Goal: Transaction & Acquisition: Book appointment/travel/reservation

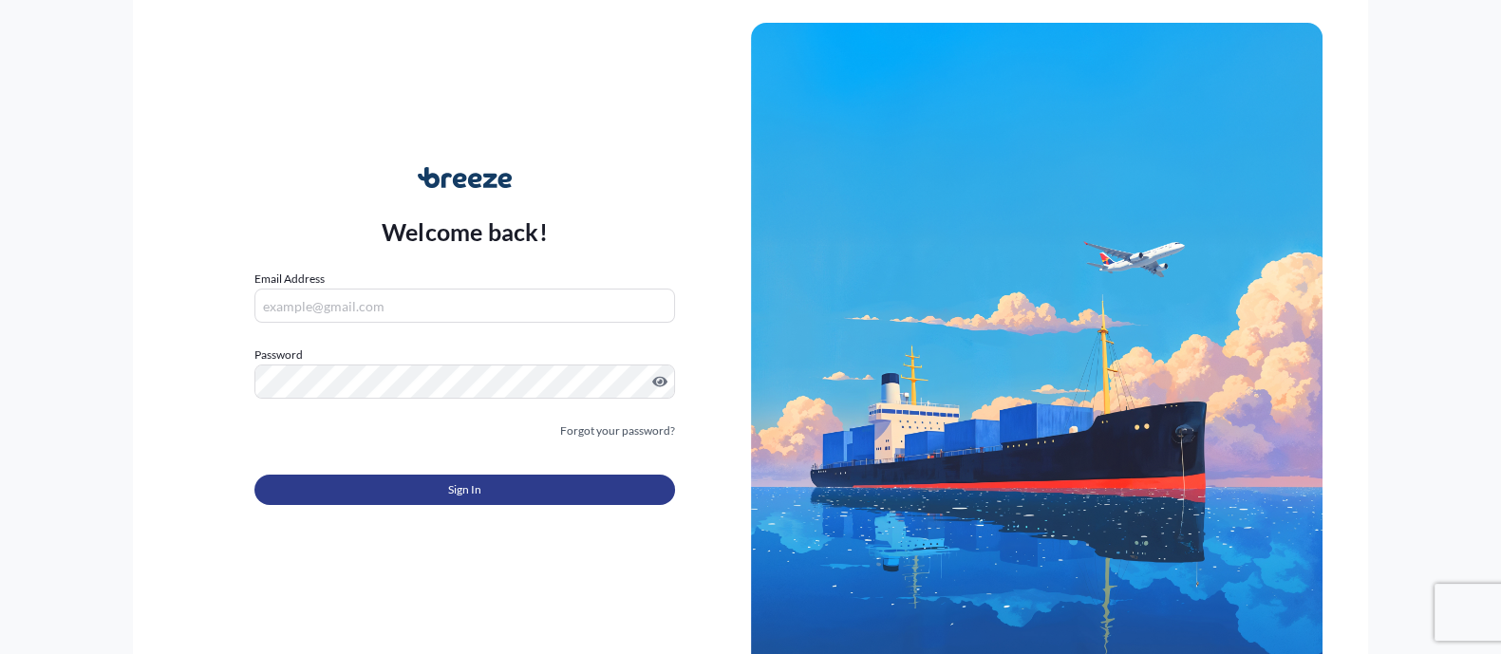
type input "[PERSON_NAME][EMAIL_ADDRESS][PERSON_NAME][DOMAIN_NAME]"
click at [489, 489] on button "Sign In" at bounding box center [464, 490] width 420 height 30
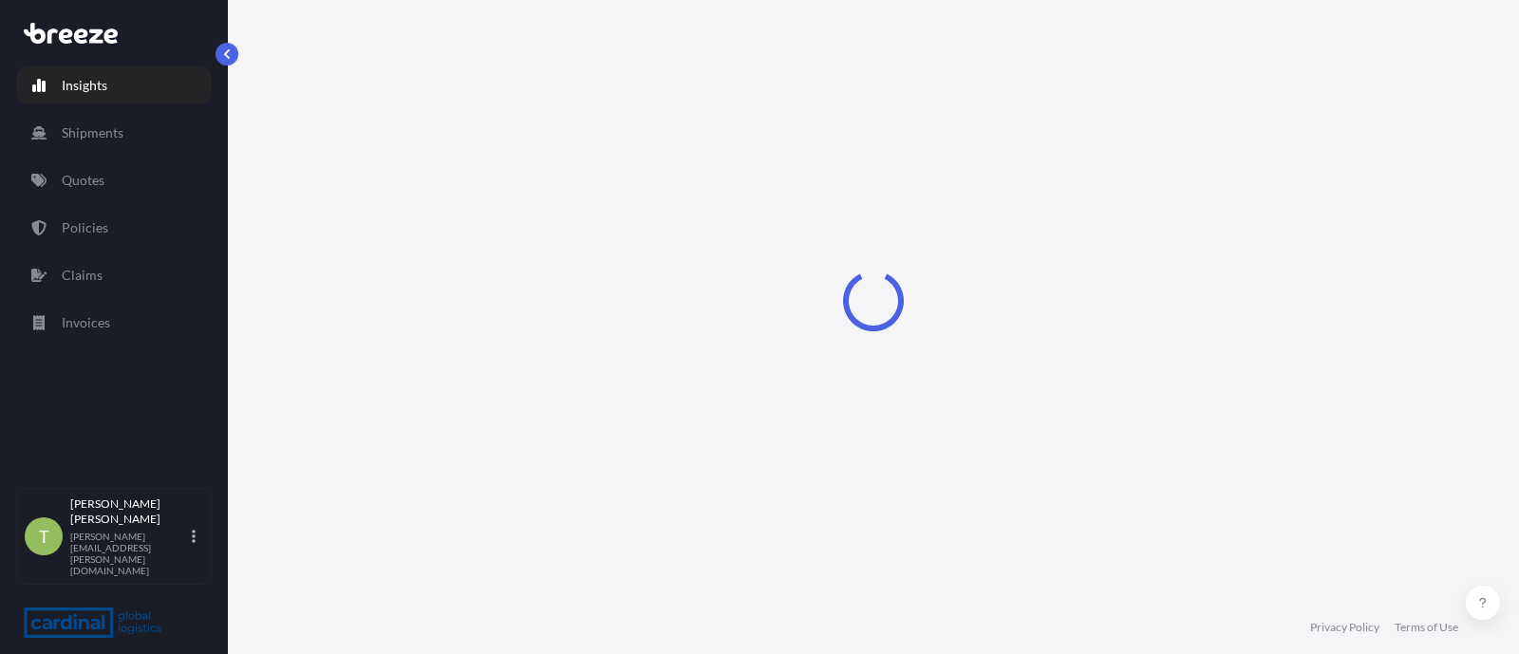
select select "2025"
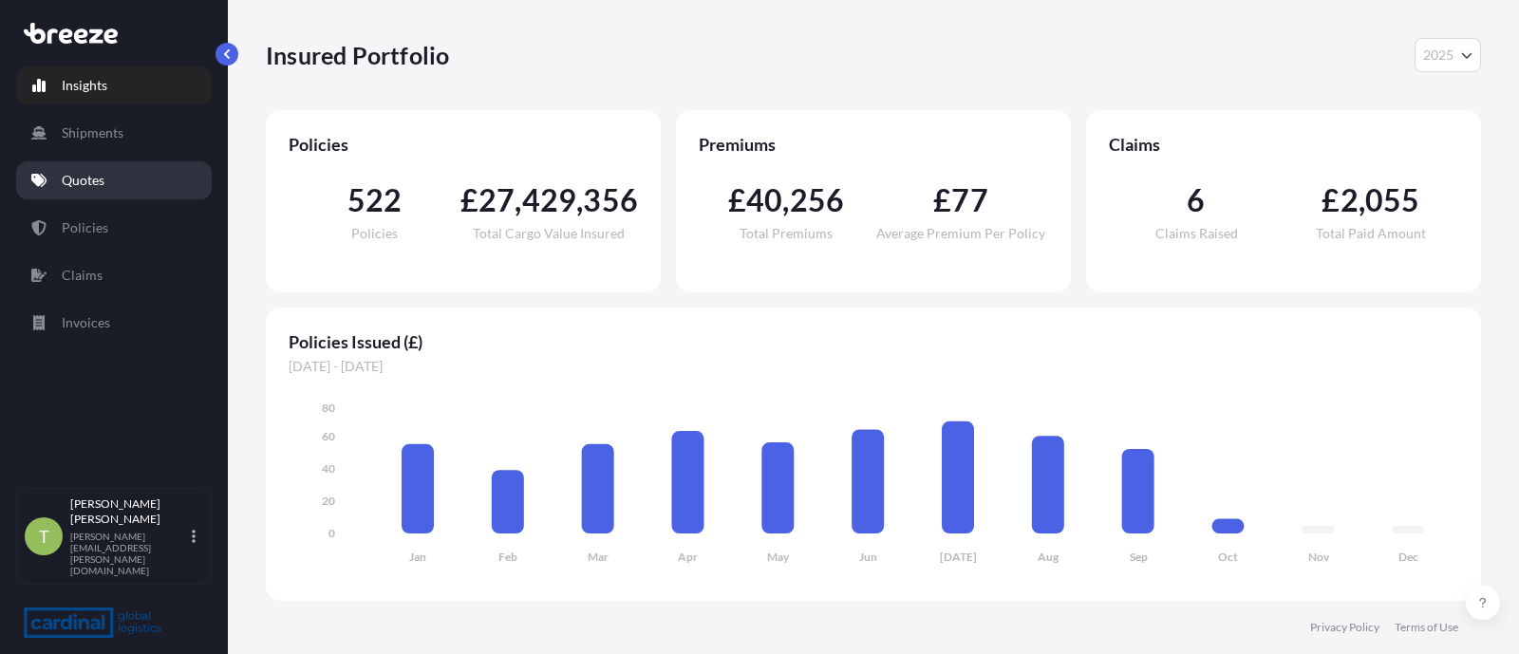
click at [100, 175] on p "Quotes" at bounding box center [83, 180] width 43 height 19
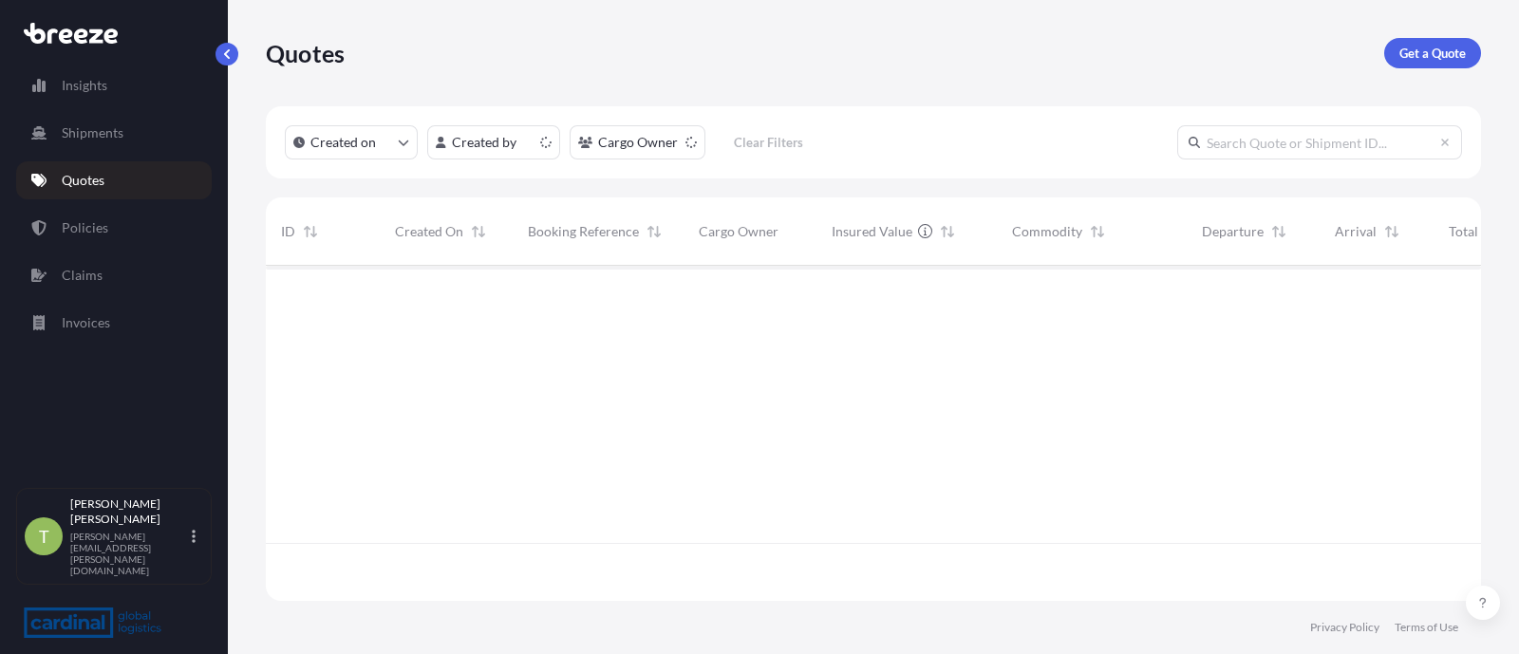
scroll to position [328, 1196]
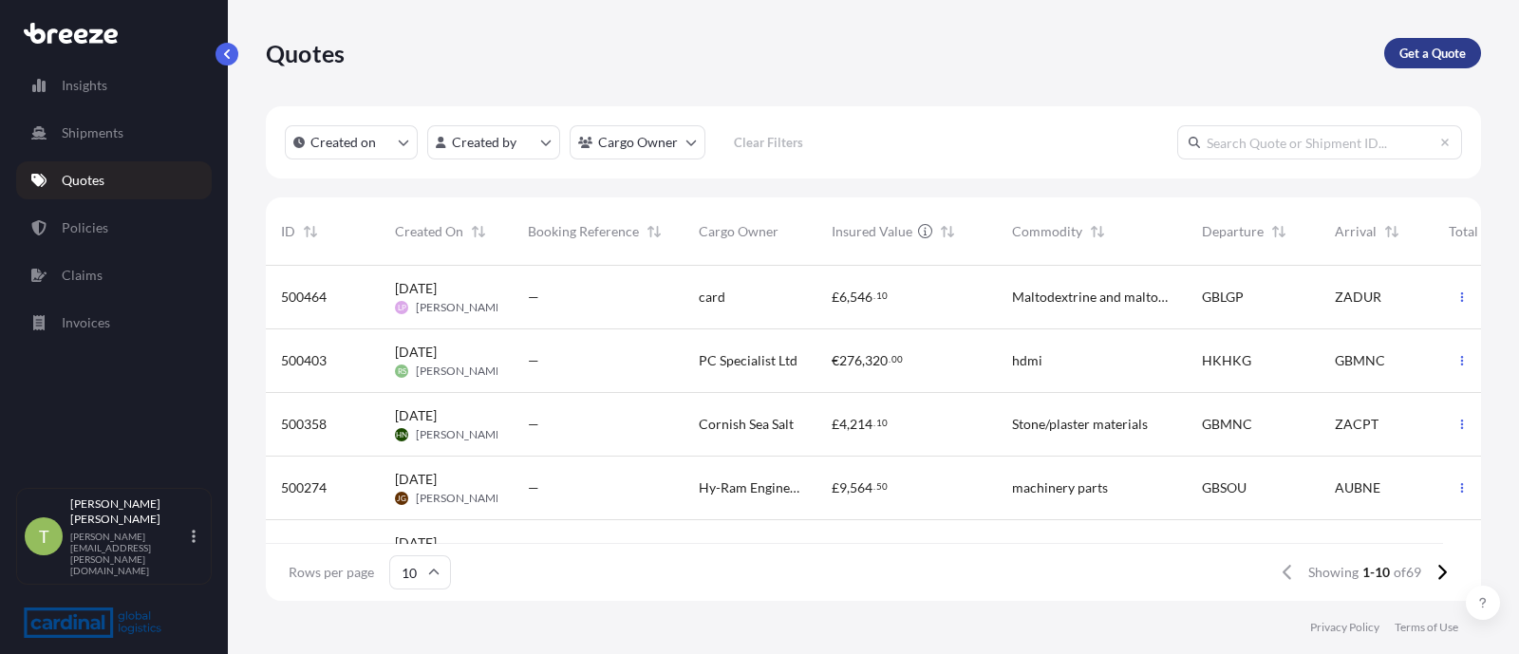
click at [1435, 54] on p "Get a Quote" at bounding box center [1432, 53] width 66 height 19
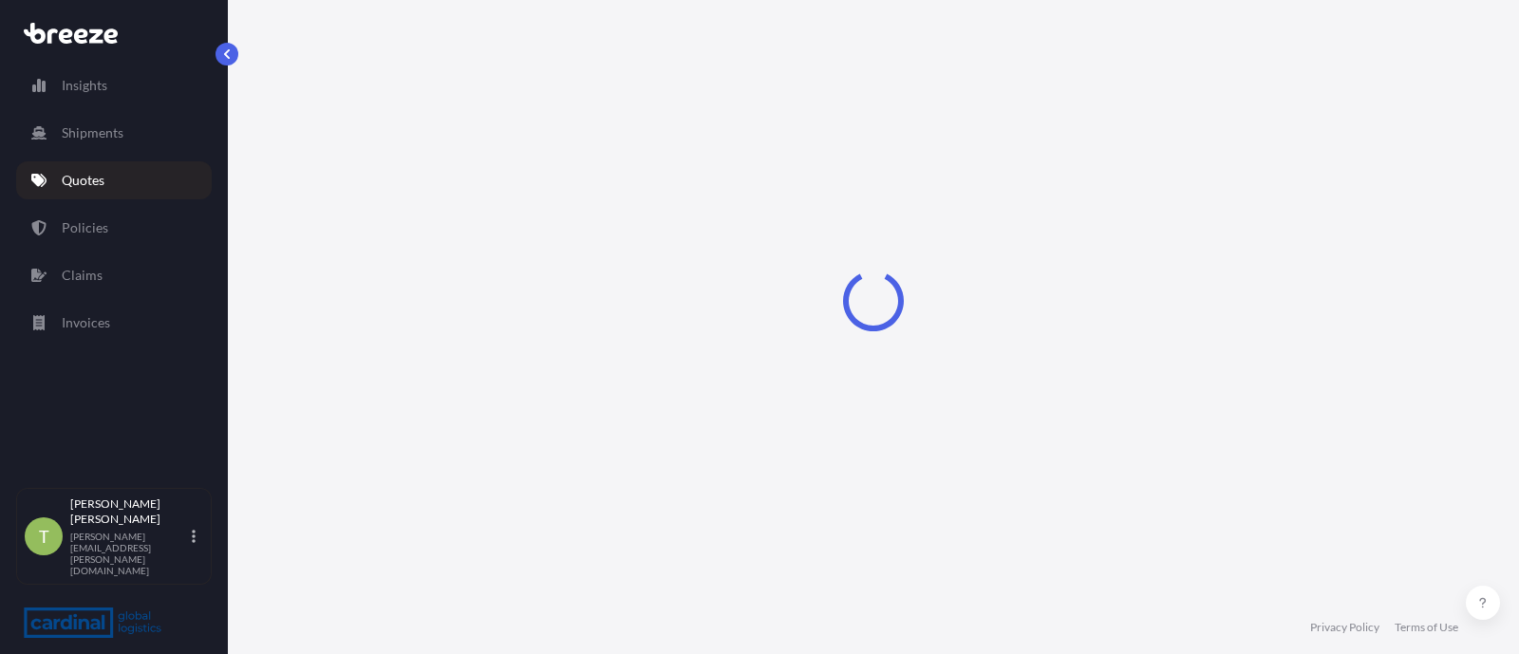
scroll to position [29, 0]
select select "Sea"
select select "1"
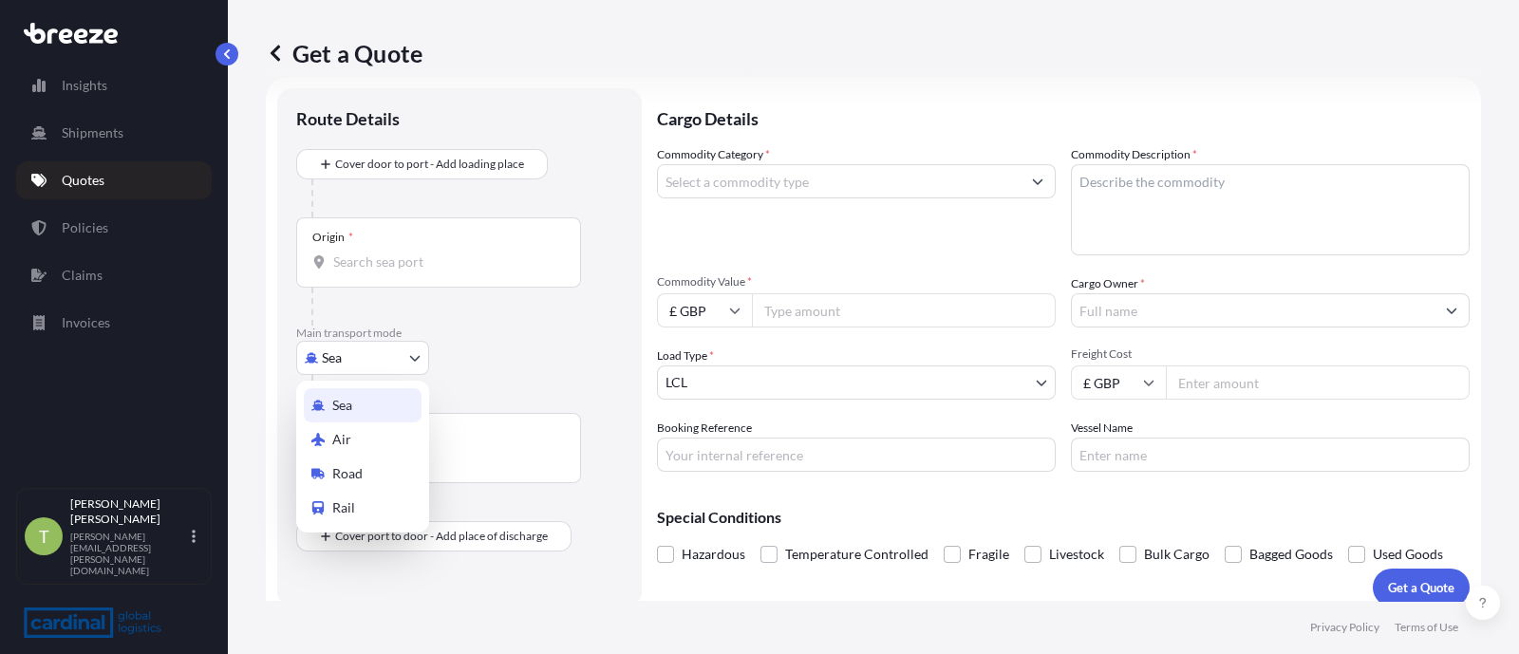
click at [361, 348] on body "Insights Shipments Quotes Policies Claims Invoices T [PERSON_NAME] [PERSON_NAME…" at bounding box center [759, 327] width 1519 height 654
click at [351, 468] on span "Road" at bounding box center [347, 473] width 30 height 19
select select "Road"
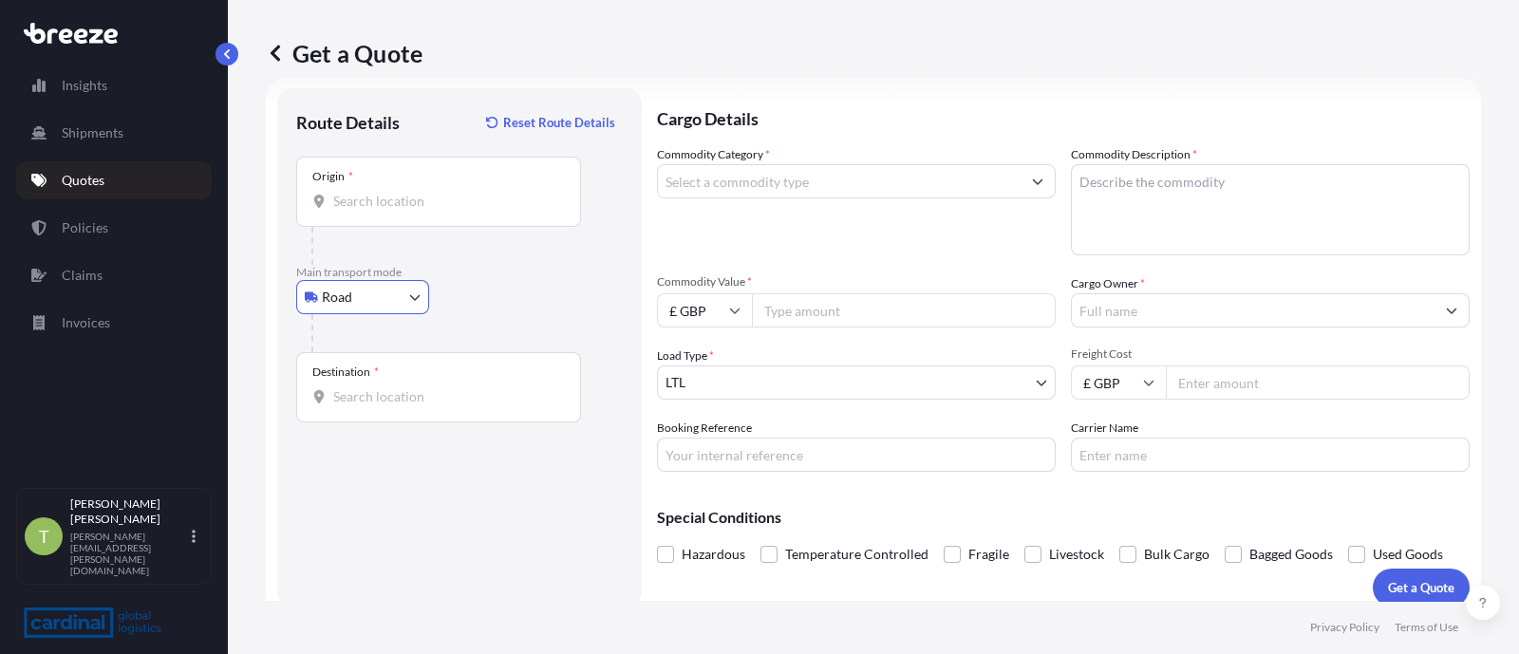
click at [405, 216] on div "Origin *" at bounding box center [438, 192] width 285 height 70
click at [405, 211] on input "Origin *" at bounding box center [445, 201] width 224 height 19
type input "Egham TW20 8RE, [GEOGRAPHIC_DATA]"
click at [368, 387] on input "Destination *" at bounding box center [445, 396] width 224 height 19
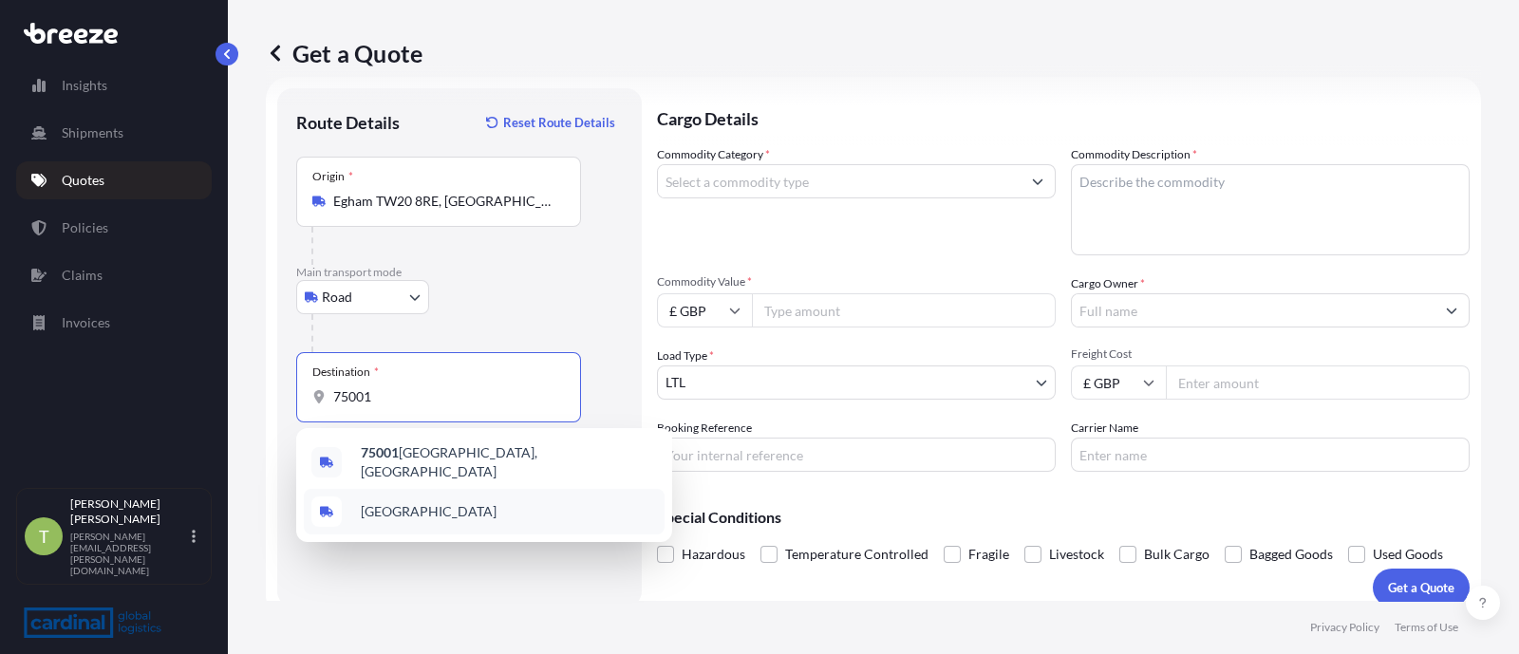
click at [461, 459] on span "[GEOGRAPHIC_DATA], [GEOGRAPHIC_DATA]" at bounding box center [509, 462] width 296 height 38
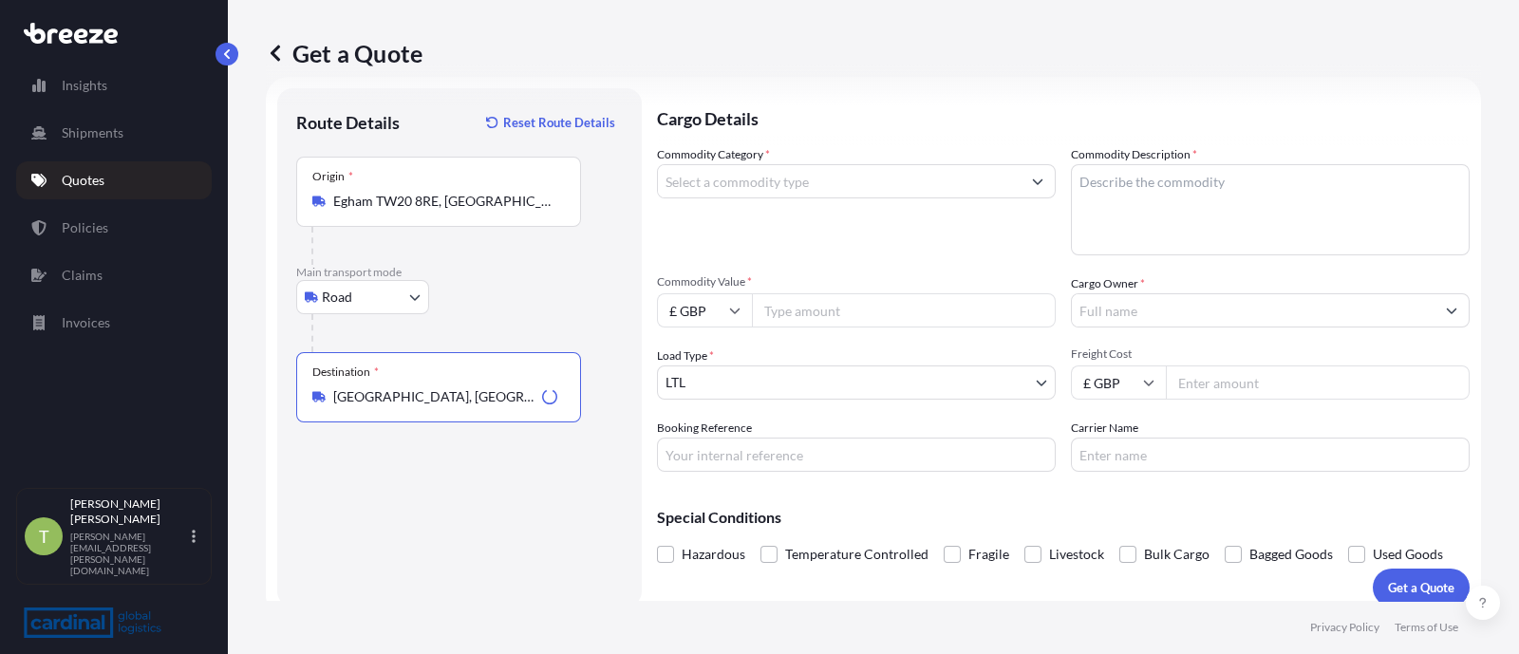
type input "[GEOGRAPHIC_DATA], [GEOGRAPHIC_DATA]"
click at [790, 182] on input "Commodity Category *" at bounding box center [839, 181] width 363 height 34
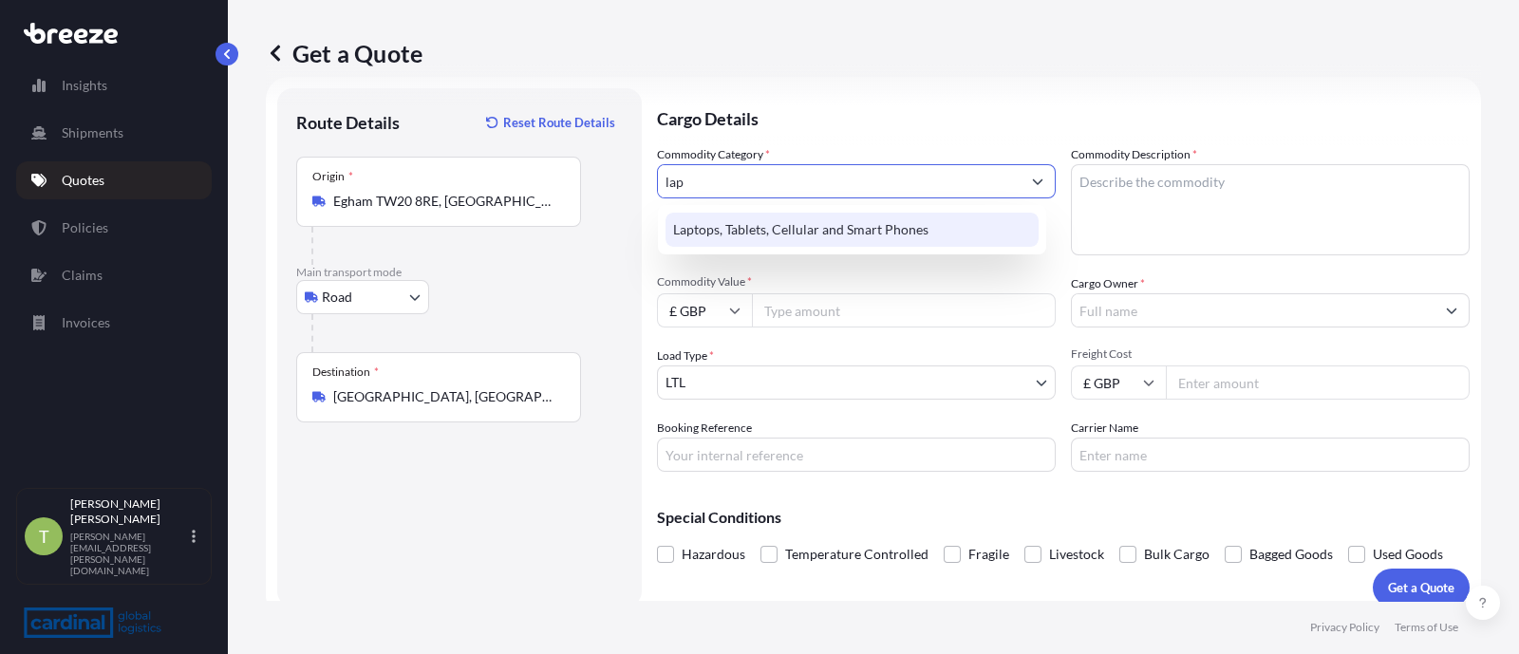
click at [773, 221] on div "Laptops, Tablets, Cellular and Smart Phones" at bounding box center [851, 230] width 373 height 34
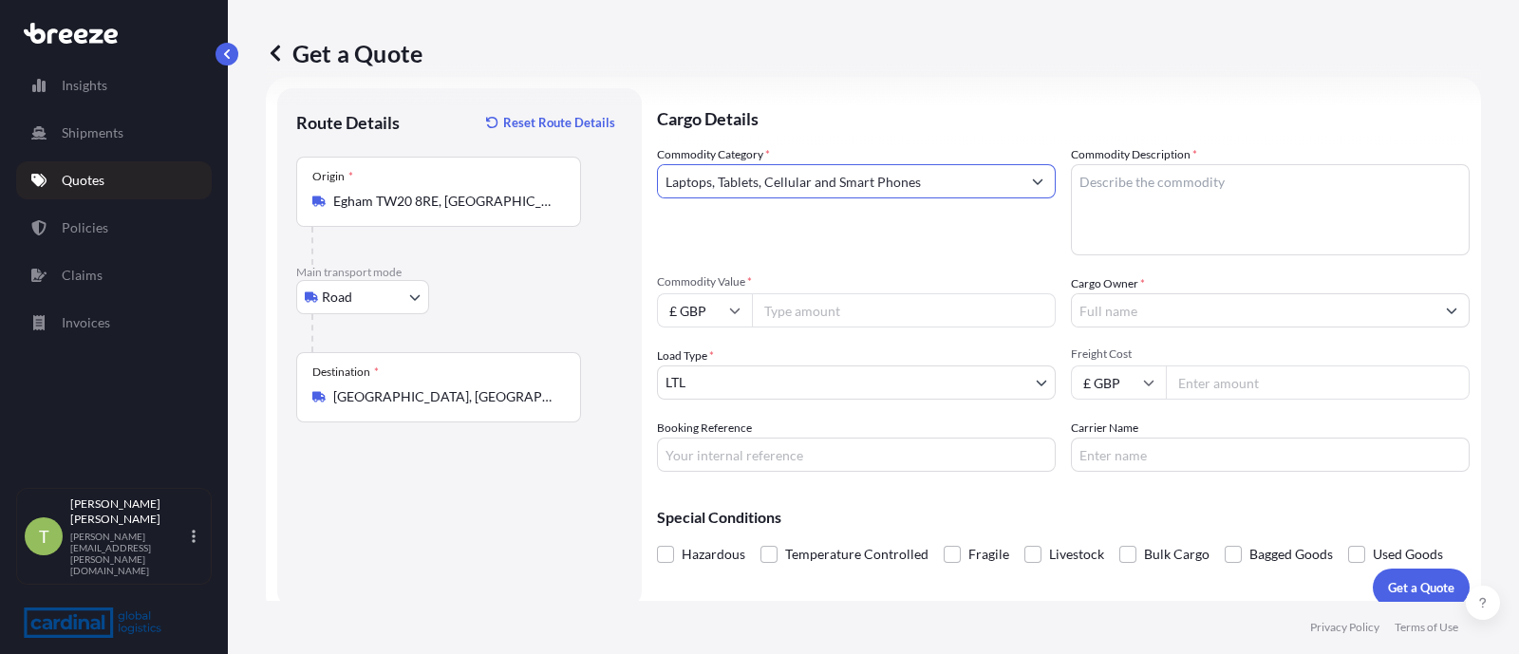
type input "Laptops, Tablets, Cellular and Smart Phones"
click at [1144, 173] on textarea "Commodity Description *" at bounding box center [1270, 209] width 399 height 91
type textarea "AV Kit"
click at [819, 315] on input "Commodity Value *" at bounding box center [904, 310] width 304 height 34
paste input "201194.60"
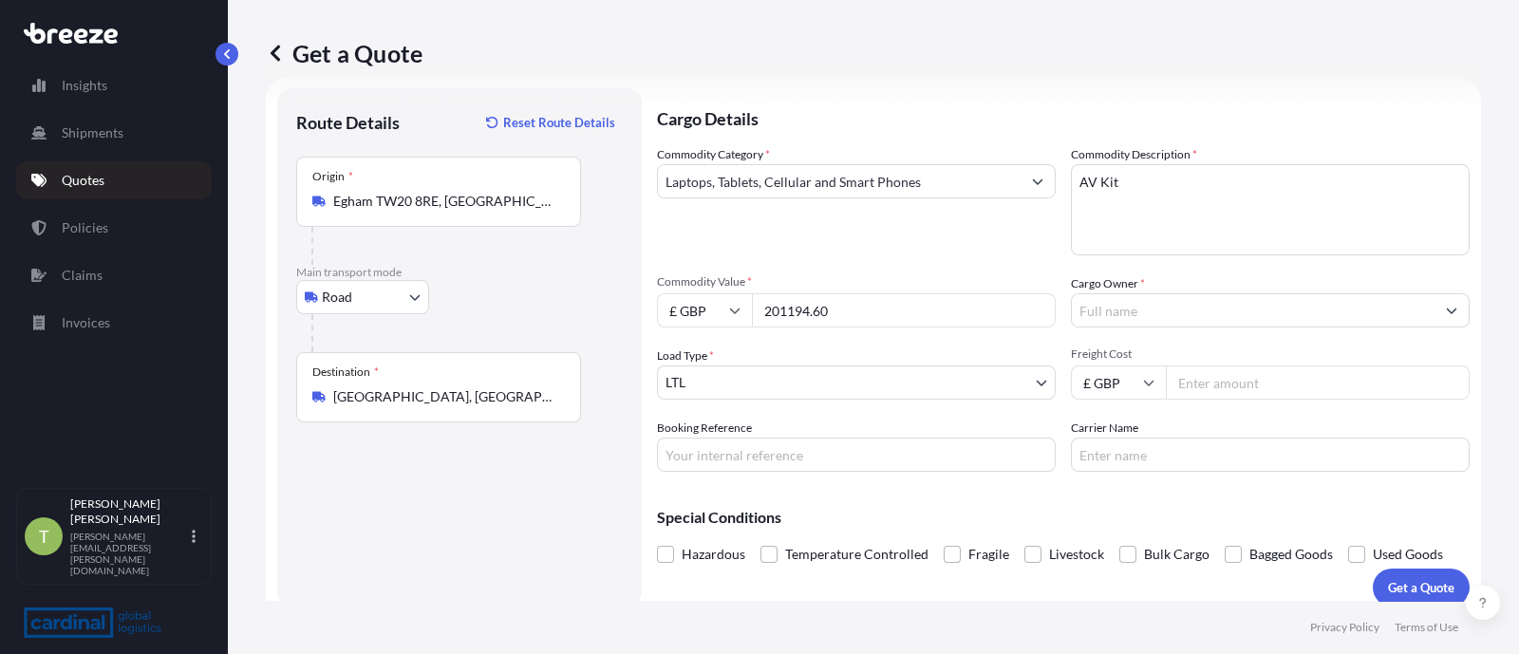
type input "201194.60"
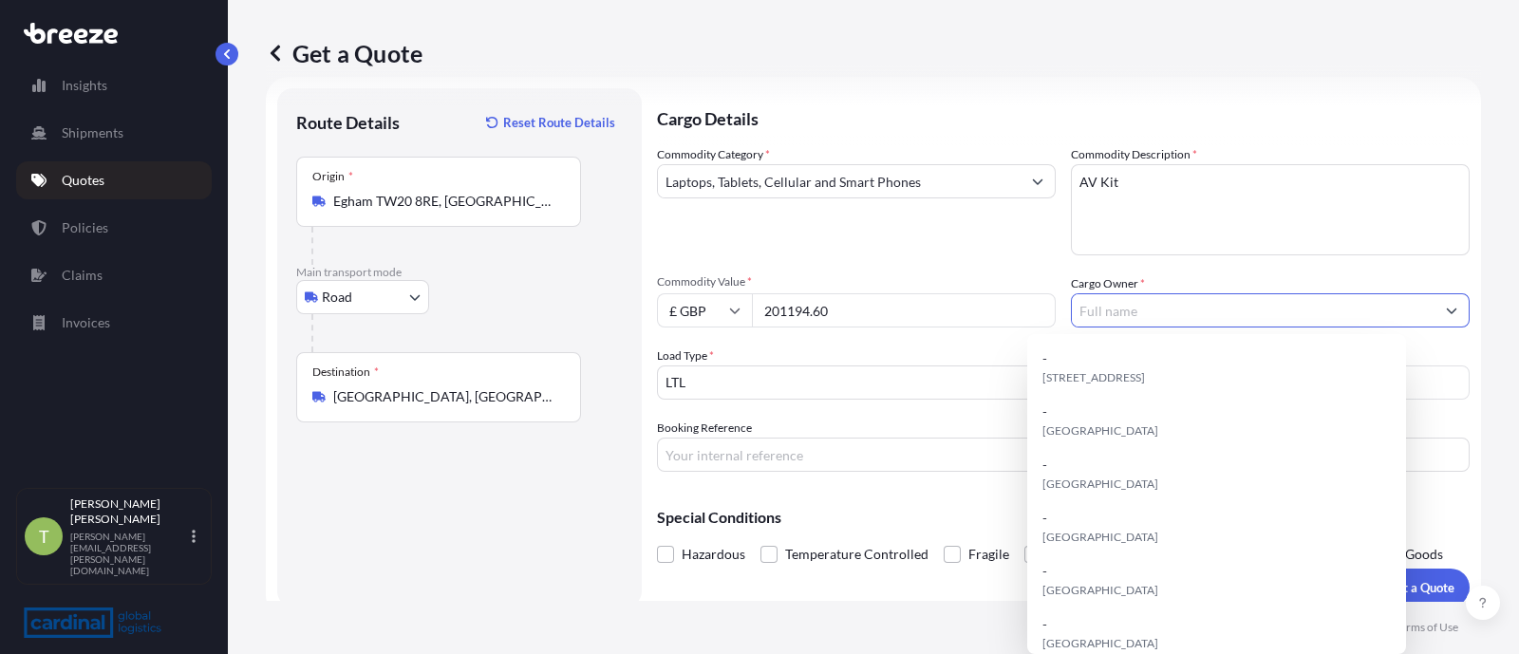
click at [1167, 321] on input "Cargo Owner *" at bounding box center [1253, 310] width 363 height 34
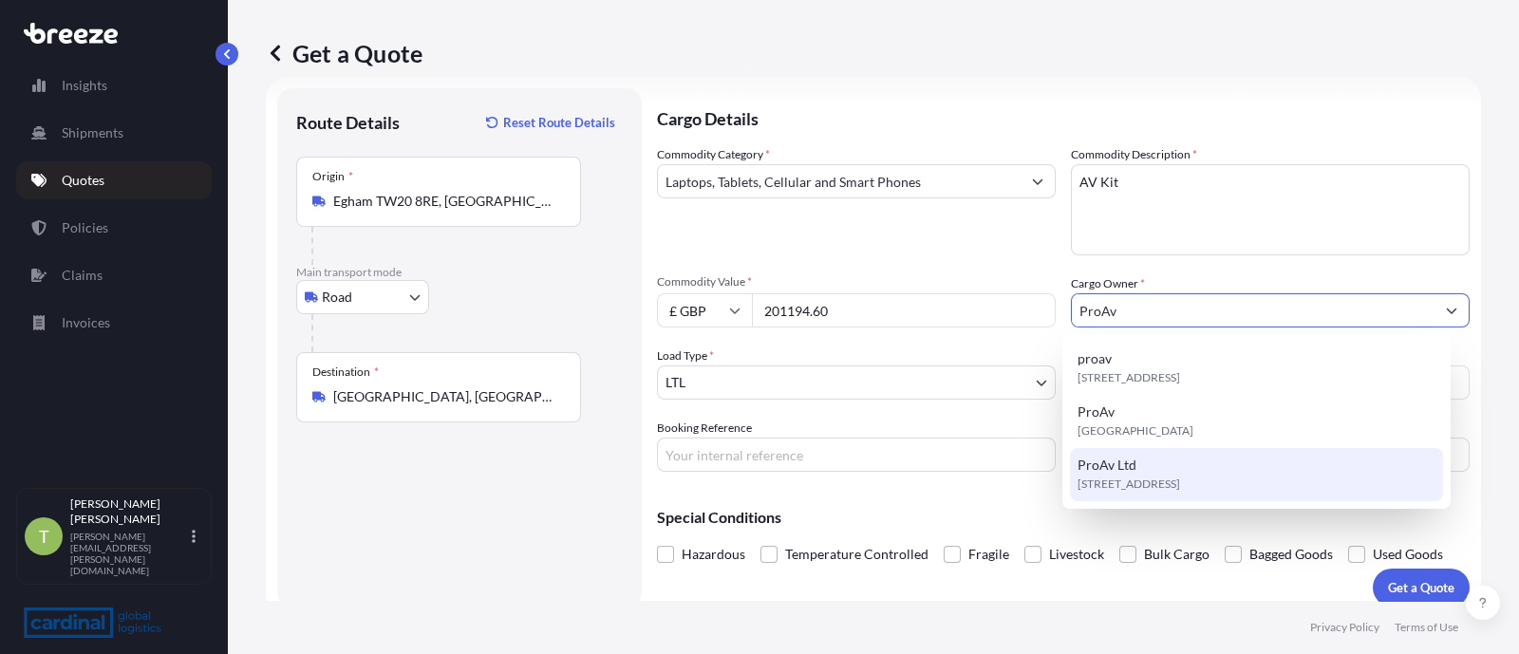
click at [1118, 466] on span "ProAv Ltd" at bounding box center [1106, 465] width 59 height 19
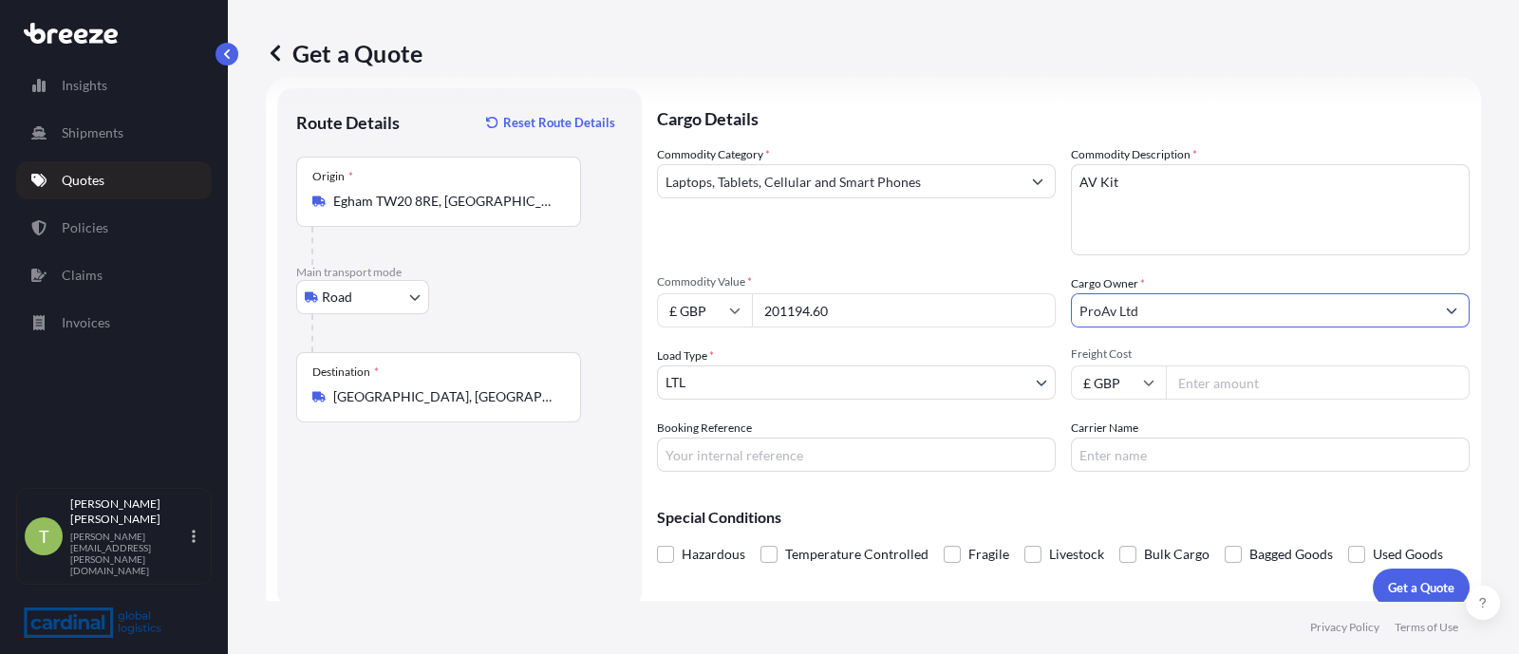
type input "ProAv Ltd"
click at [752, 402] on div "Commodity Category * Laptops, Tablets, Cellular and Smart Phones Commodity Desc…" at bounding box center [1063, 308] width 813 height 327
click at [736, 384] on body "2 options available. 1 option available. 0 options available. 3 options availab…" at bounding box center [759, 327] width 1519 height 654
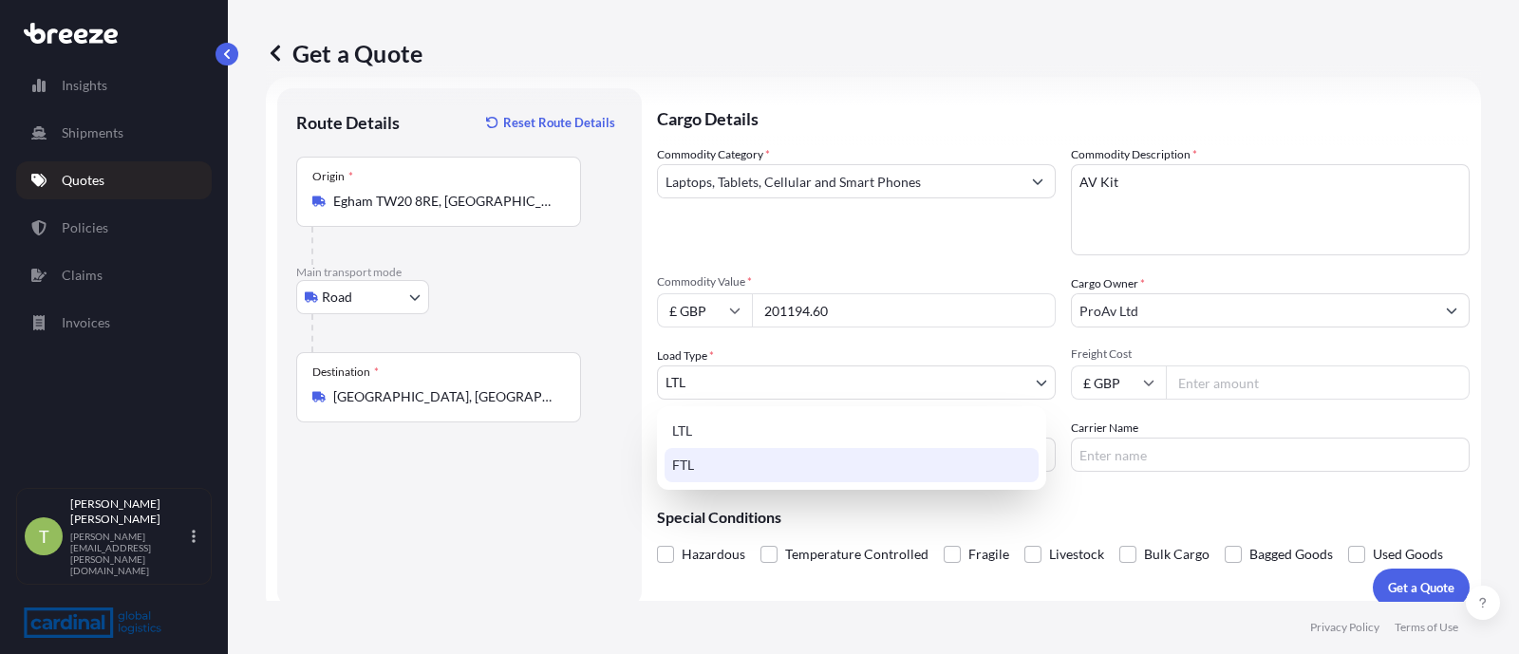
click at [692, 464] on div "FTL" at bounding box center [852, 465] width 374 height 34
select select "2"
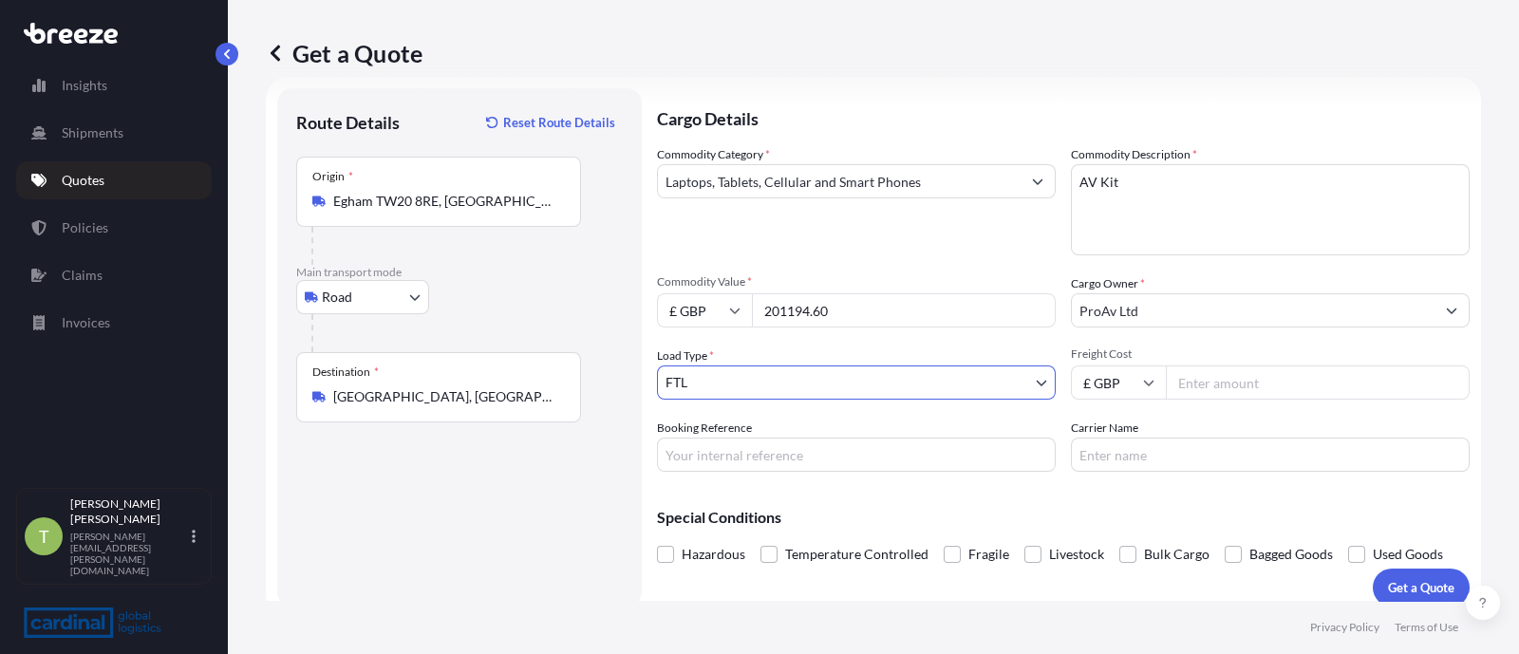
click at [1208, 390] on input "Freight Cost" at bounding box center [1318, 382] width 304 height 34
type input "830"
click at [1421, 587] on p "Get a Quote" at bounding box center [1421, 587] width 66 height 19
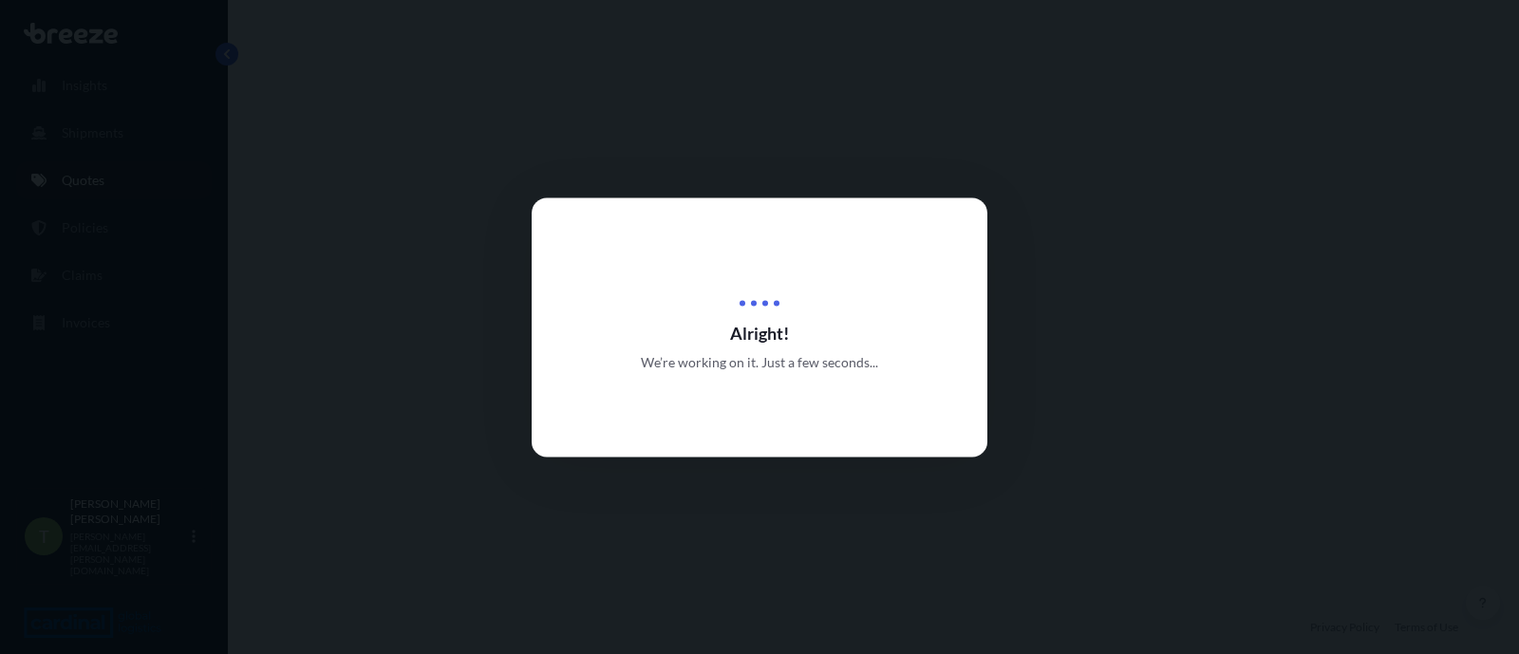
select select "Road"
select select "2"
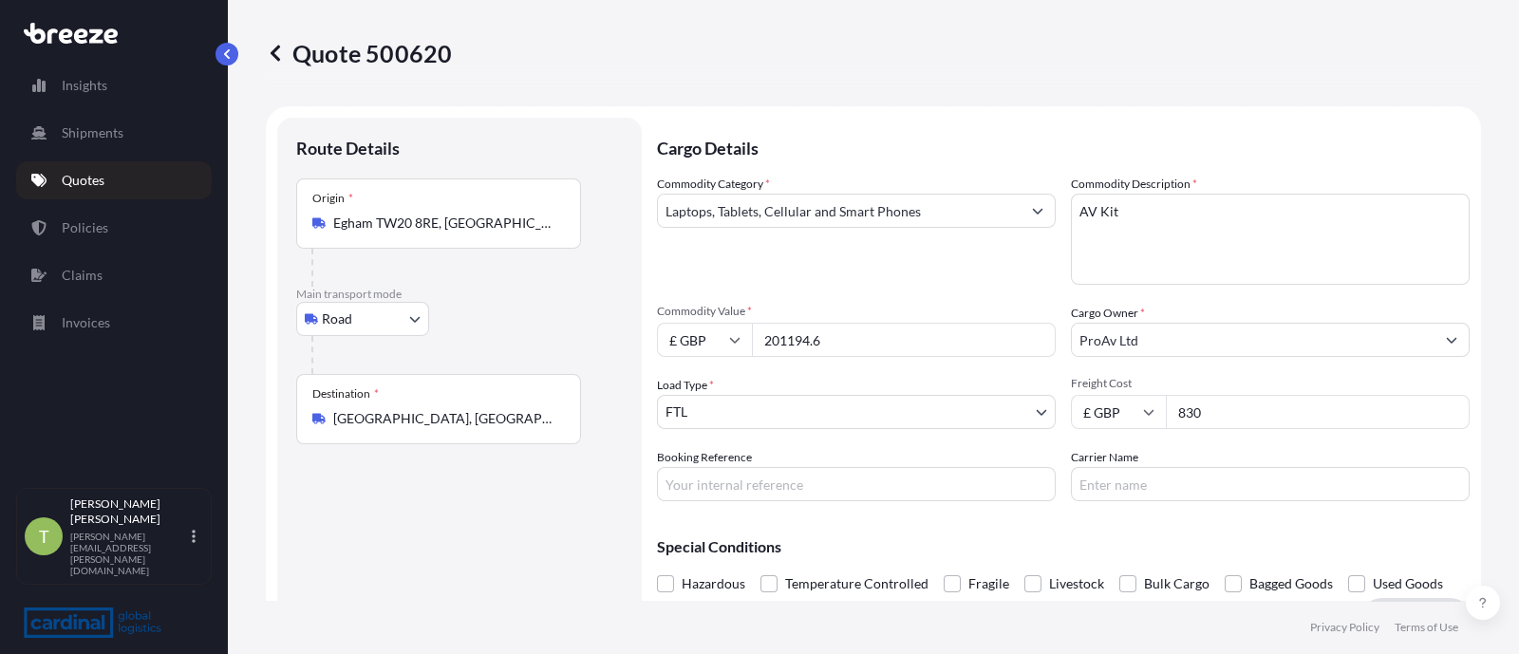
click at [489, 429] on div "Destination * [GEOGRAPHIC_DATA], [GEOGRAPHIC_DATA]" at bounding box center [438, 409] width 285 height 70
click at [489, 428] on input "[GEOGRAPHIC_DATA], [GEOGRAPHIC_DATA]" at bounding box center [445, 418] width 224 height 19
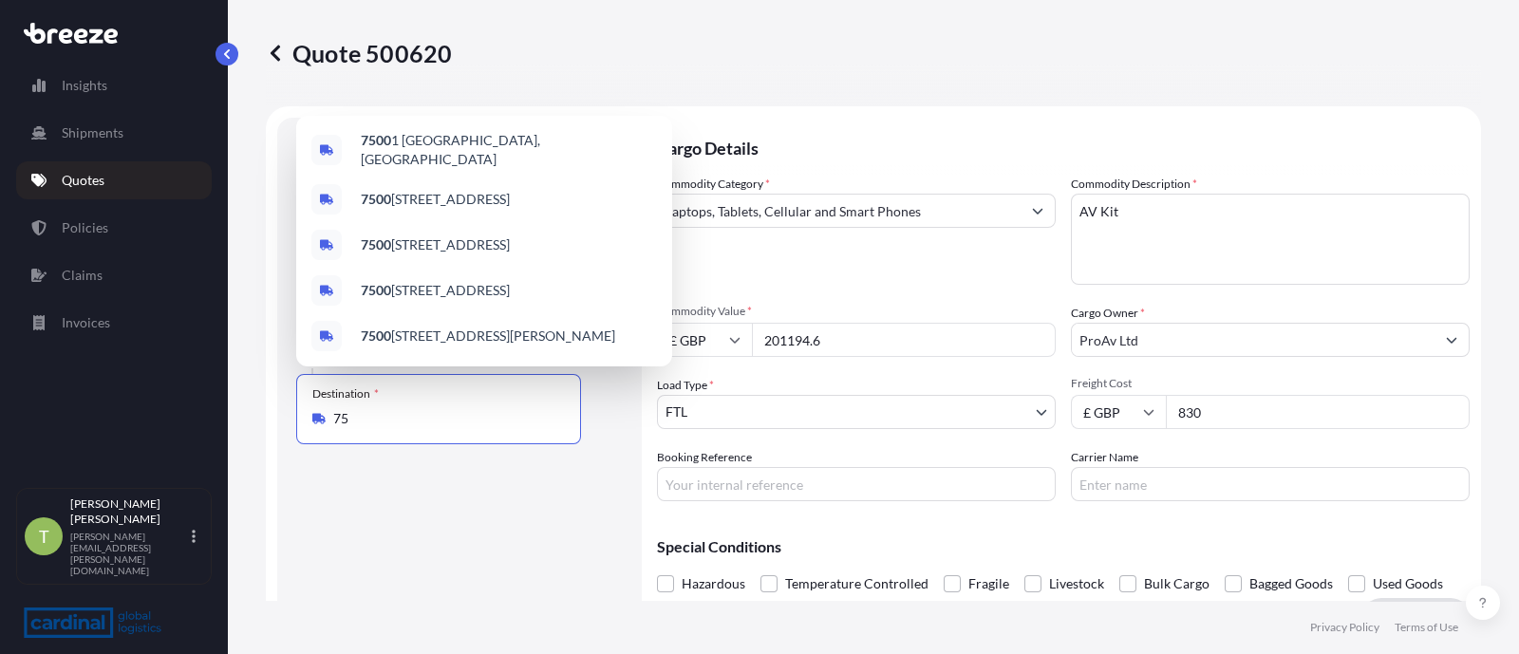
type input "7"
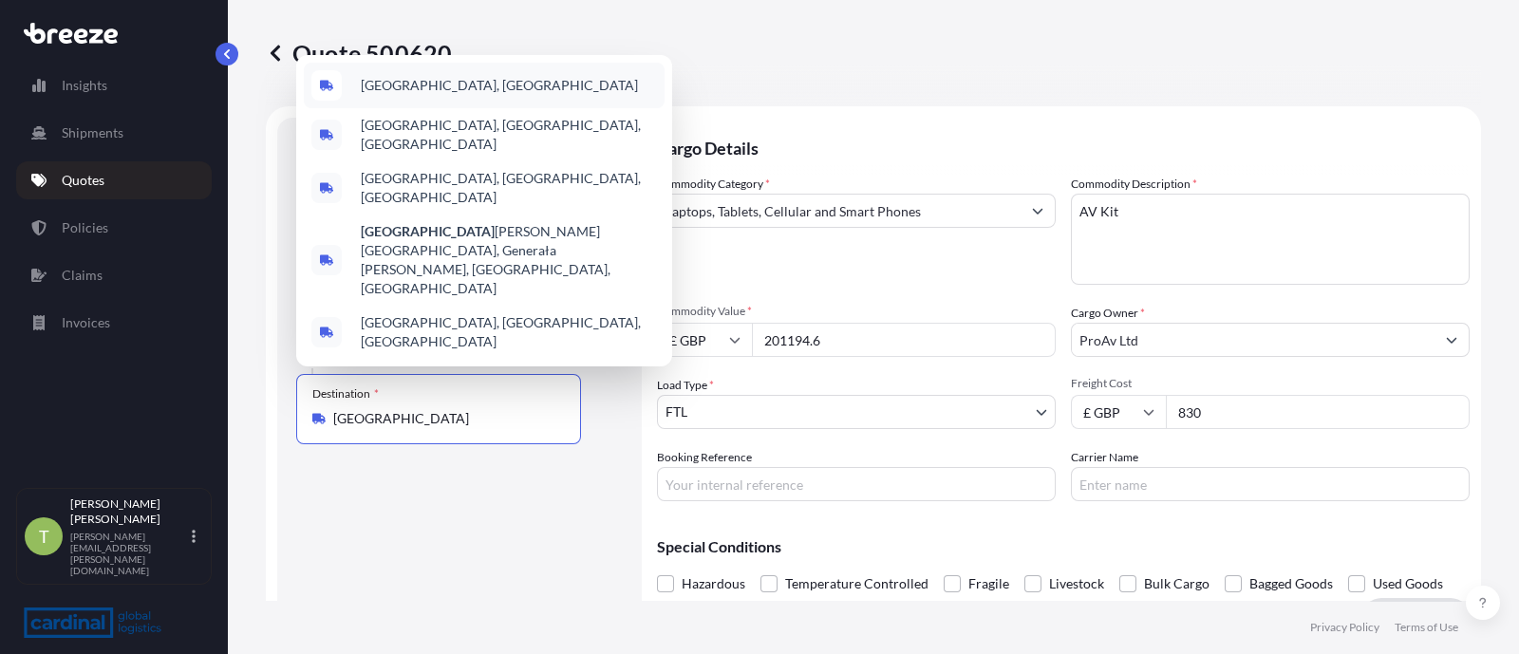
click at [440, 95] on span "[GEOGRAPHIC_DATA], [GEOGRAPHIC_DATA]" at bounding box center [499, 85] width 277 height 19
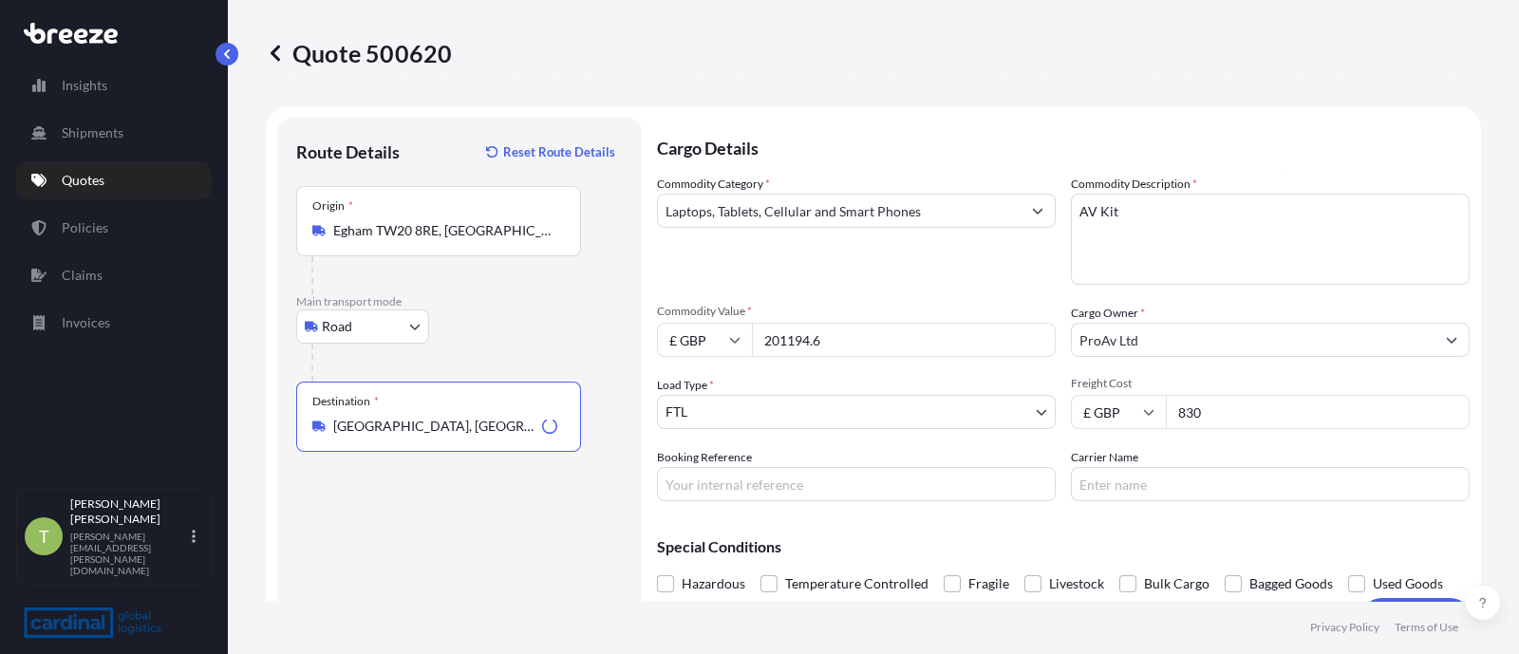
type input "[GEOGRAPHIC_DATA], [GEOGRAPHIC_DATA]"
click at [883, 345] on input "201194.6" at bounding box center [904, 340] width 304 height 34
type input "2"
paste input "84125.56"
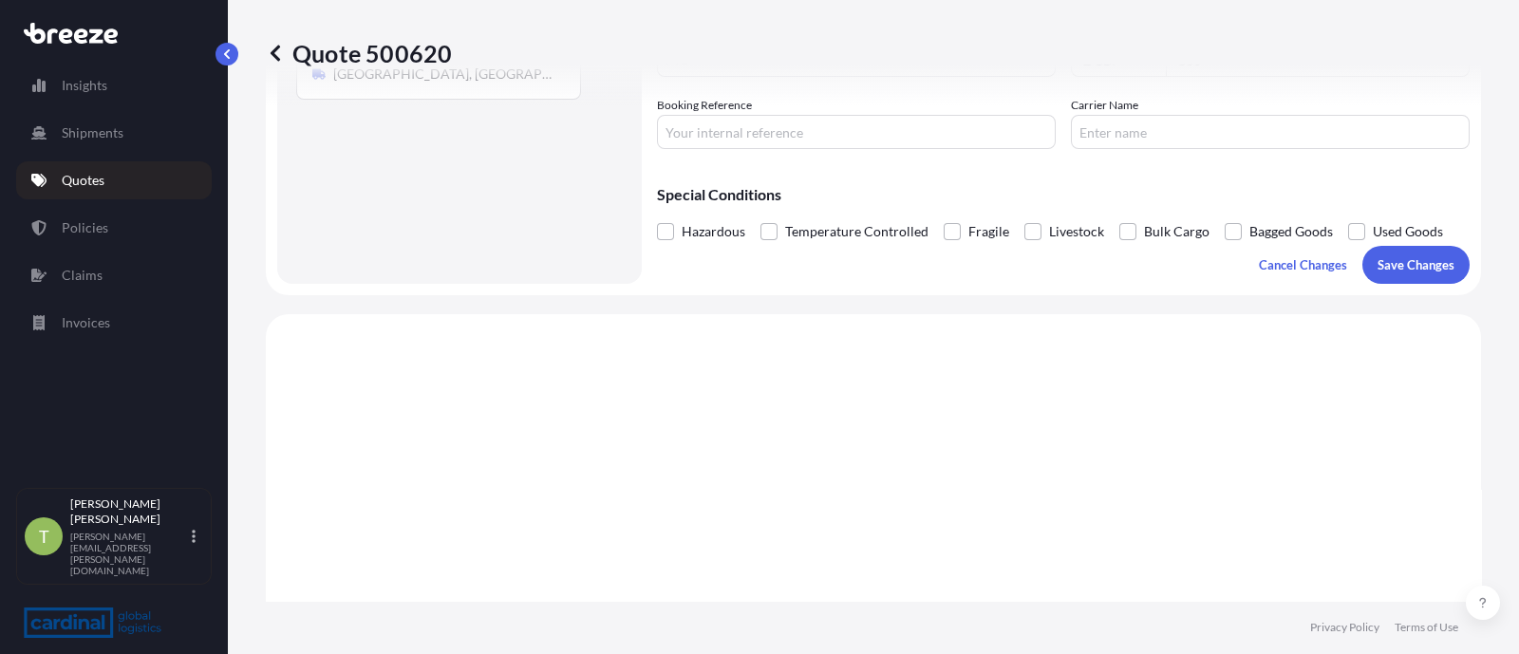
scroll to position [498, 0]
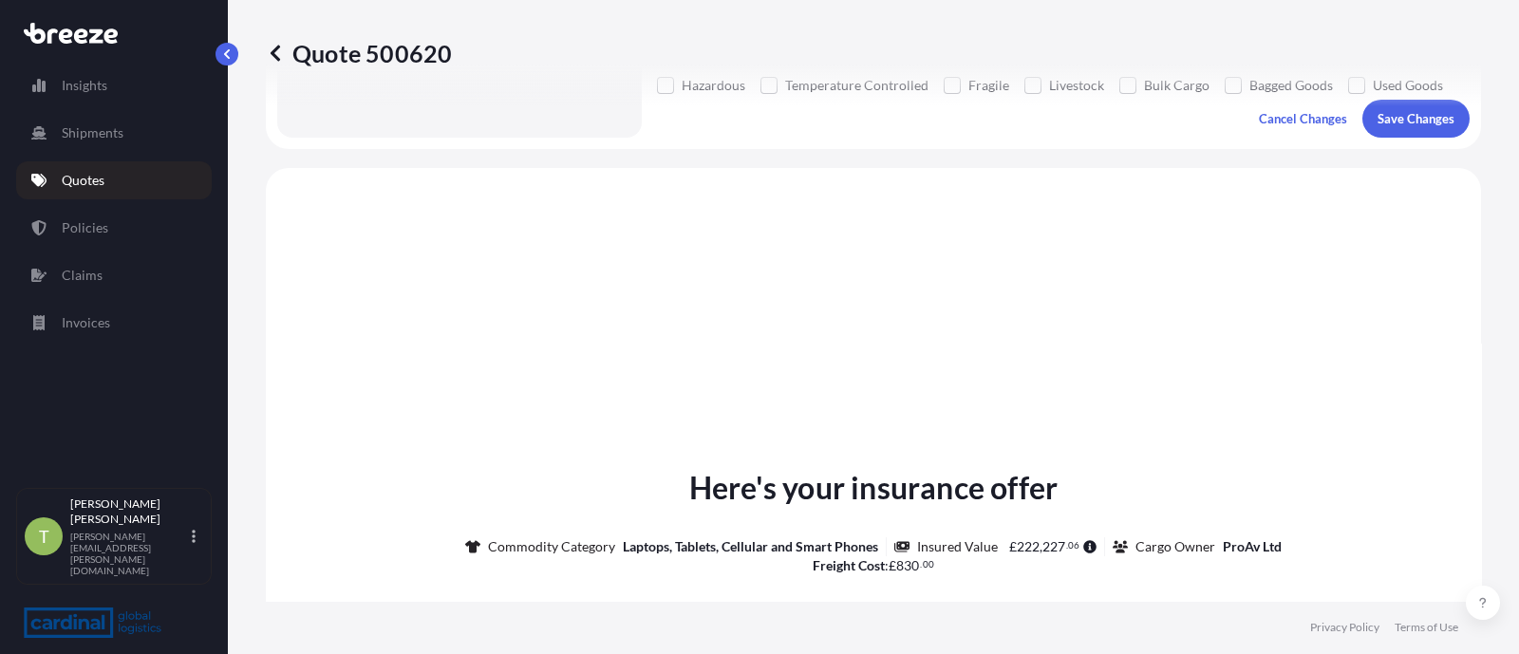
type input "84125.56"
click at [1408, 103] on div "Quote 500620" at bounding box center [873, 53] width 1215 height 106
click at [1389, 125] on p "Save Changes" at bounding box center [1415, 118] width 77 height 19
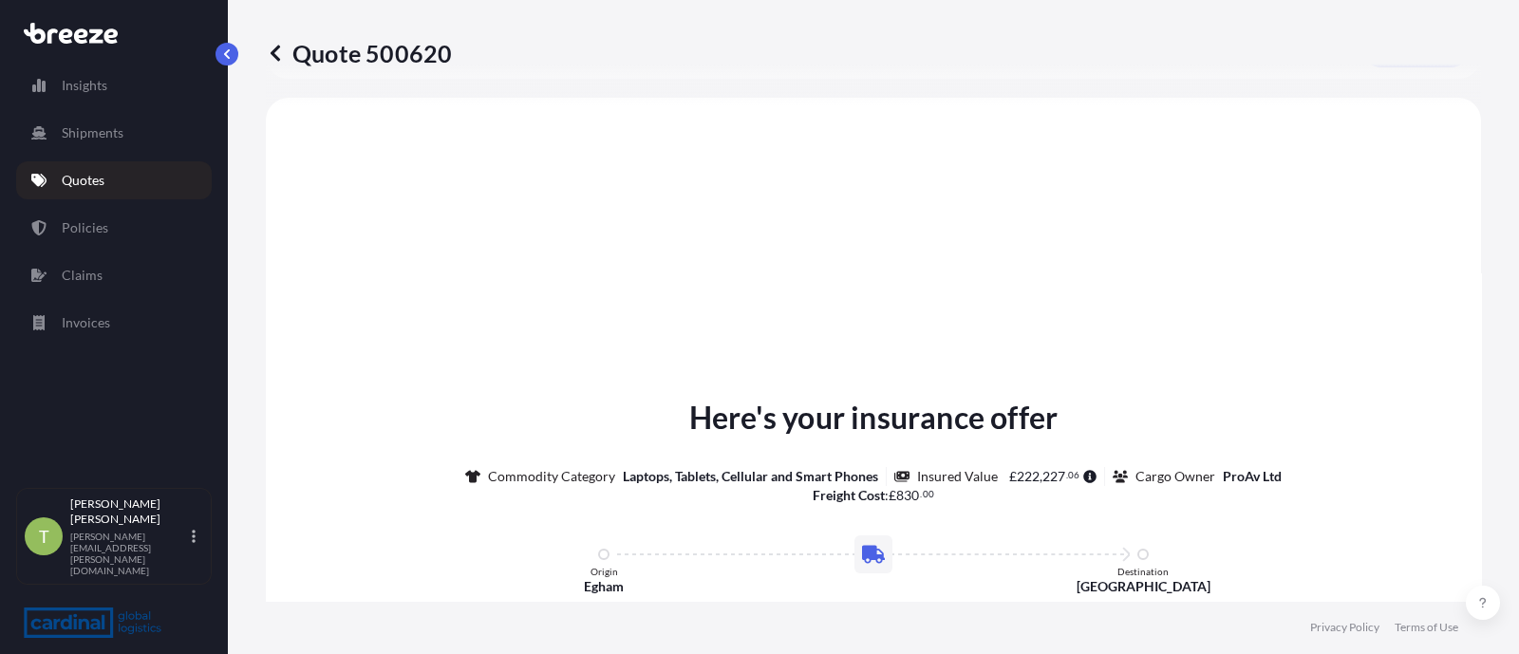
scroll to position [571, 0]
select select "Road"
select select "2"
